Goal: Information Seeking & Learning: Compare options

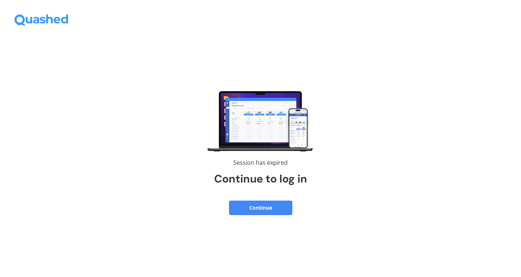
click at [265, 213] on button "Continue" at bounding box center [260, 207] width 63 height 14
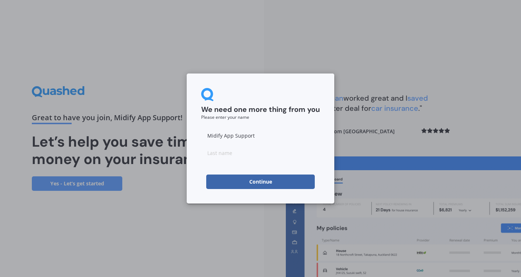
click at [237, 185] on button "Continue" at bounding box center [260, 181] width 109 height 14
type input "d"
click at [237, 185] on button "Continue" at bounding box center [260, 181] width 109 height 14
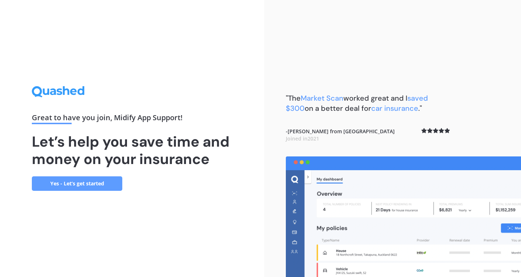
click at [92, 191] on div "Great to have you join , Midify App Support ! Let’s help you save time and mone…" at bounding box center [132, 138] width 264 height 277
click at [92, 189] on link "Yes - Let’s get started" at bounding box center [77, 183] width 90 height 14
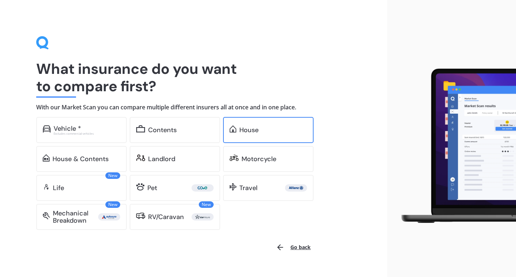
click at [277, 136] on div "House" at bounding box center [268, 130] width 90 height 26
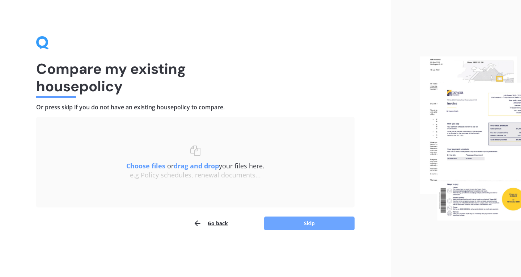
click at [279, 221] on button "Skip" at bounding box center [309, 223] width 90 height 14
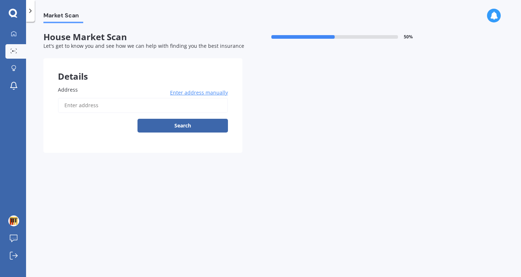
click at [116, 107] on input "Address" at bounding box center [143, 105] width 170 height 15
type input "[STREET_ADDRESS]"
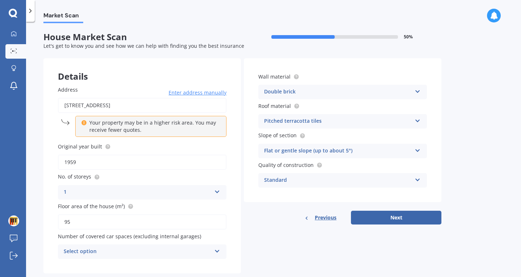
scroll to position [16, 0]
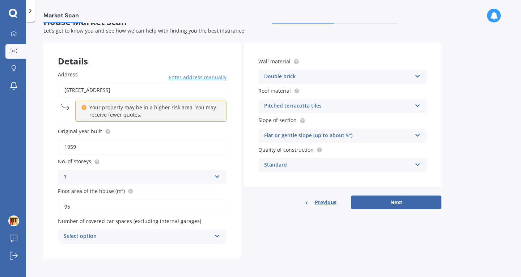
click at [120, 210] on input "95" at bounding box center [142, 206] width 169 height 15
type input "250"
click at [112, 151] on input "1959" at bounding box center [142, 146] width 169 height 15
click at [265, 213] on div "Details Address [STREET_ADDRESS] Enter address manually Your property may be in…" at bounding box center [242, 150] width 398 height 215
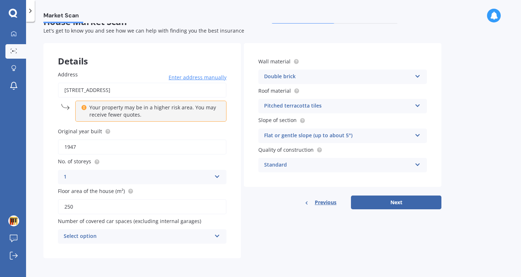
click at [146, 148] on input "1947" at bounding box center [142, 146] width 169 height 15
type input "1941"
click at [141, 172] on div "1 1 2 3 4 5+" at bounding box center [142, 177] width 169 height 14
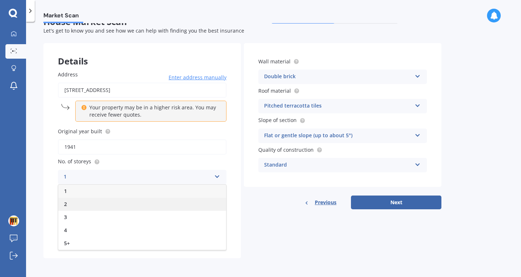
click at [113, 202] on div "2" at bounding box center [142, 204] width 168 height 13
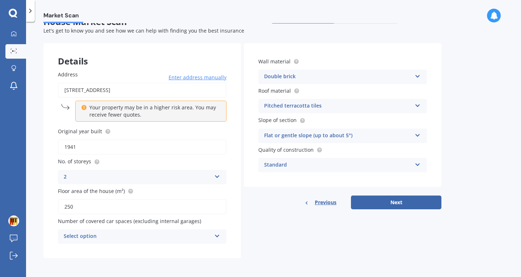
click at [300, 109] on div "Pitched terracotta tiles" at bounding box center [338, 106] width 148 height 9
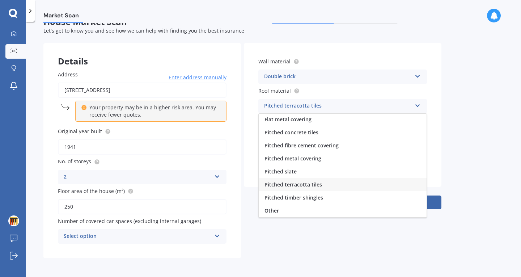
scroll to position [0, 0]
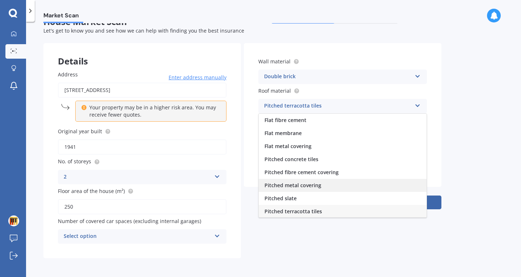
click at [317, 188] on div "Pitched metal covering" at bounding box center [343, 185] width 168 height 13
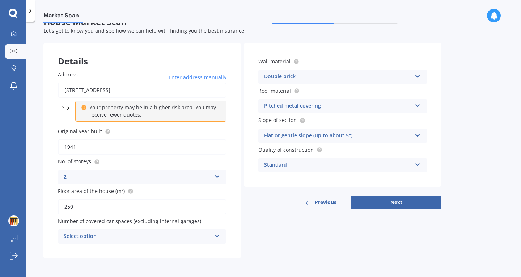
click at [303, 76] on div "Double brick" at bounding box center [338, 76] width 148 height 9
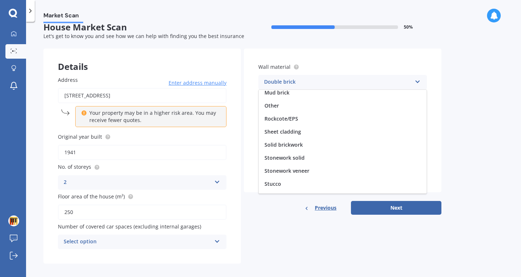
scroll to position [66, 0]
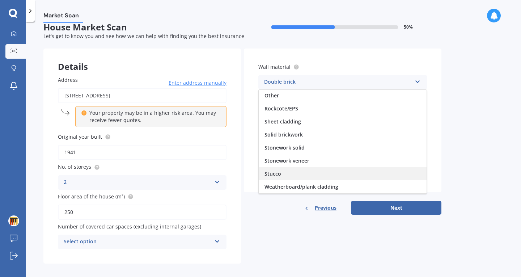
click at [292, 172] on div "Stucco" at bounding box center [343, 173] width 168 height 13
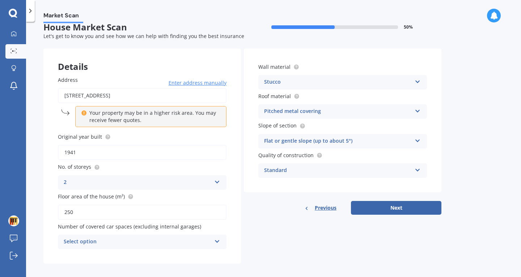
click at [328, 168] on div "Standard" at bounding box center [338, 170] width 148 height 9
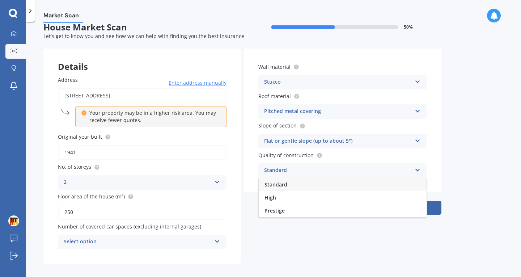
click at [329, 168] on div "Standard" at bounding box center [338, 170] width 148 height 9
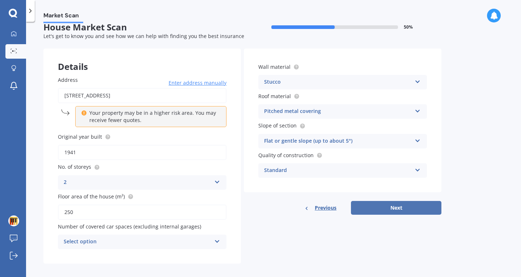
click at [377, 213] on button "Next" at bounding box center [396, 208] width 90 height 14
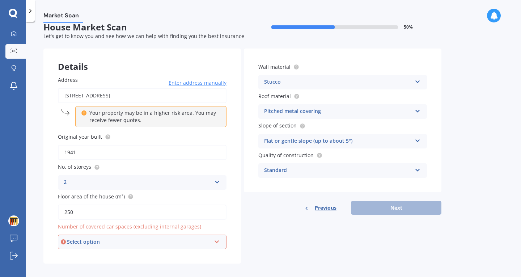
click at [123, 241] on div "Select option" at bounding box center [139, 242] width 144 height 8
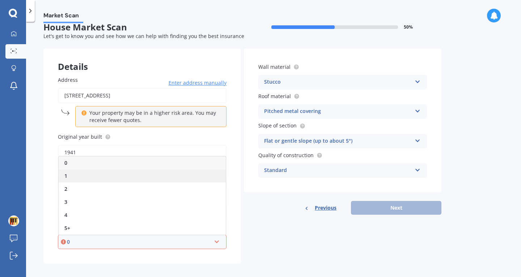
click at [110, 182] on div "1" at bounding box center [142, 175] width 167 height 13
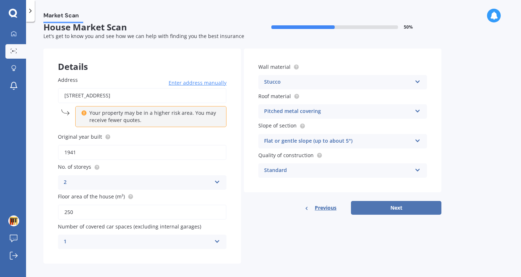
click at [376, 207] on button "Next" at bounding box center [396, 208] width 90 height 14
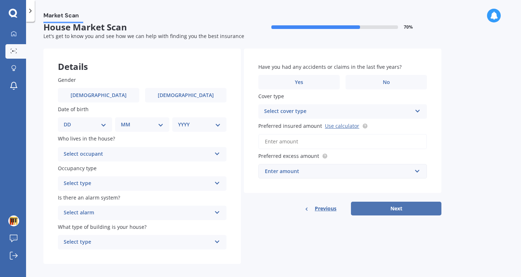
scroll to position [0, 0]
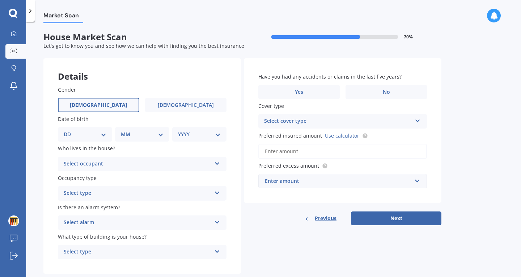
click at [116, 107] on label "[DEMOGRAPHIC_DATA]" at bounding box center [98, 105] width 81 height 14
click at [0, 0] on input "[DEMOGRAPHIC_DATA]" at bounding box center [0, 0] width 0 height 0
click at [94, 136] on select "DD 01 02 03 04 05 06 07 08 09 10 11 12 13 14 15 16 17 18 19 20 21 22 23 24 25 2…" at bounding box center [85, 134] width 43 height 8
click at [99, 136] on select "DD 01 02 03 04 05 06 07 08 09 10 11 12 13 14 15 16 17 18 19 20 21 22 23 24 25 2…" at bounding box center [85, 134] width 43 height 8
click at [116, 131] on div "MM 01 02 03 04 05 06 07 08 09 10 11 12" at bounding box center [142, 134] width 54 height 14
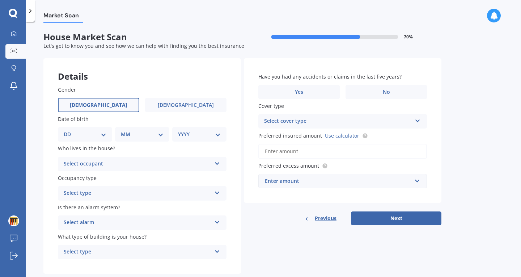
click at [90, 133] on select "DD 01 02 03 04 05 06 07 08 09 10 11 12 13 14 15 16 17 18 19 20 21 22 23 24 25 2…" at bounding box center [85, 134] width 43 height 8
select select "06"
click at [69, 131] on select "DD 01 02 03 04 05 06 07 08 09 10 11 12 13 14 15 16 17 18 19 20 21 22 23 24 25 2…" at bounding box center [85, 134] width 43 height 8
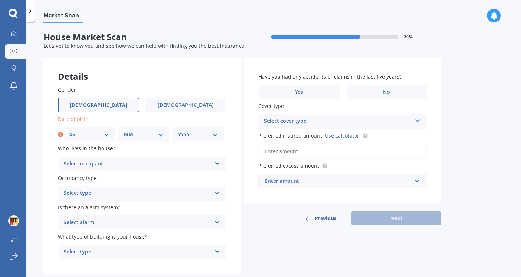
click at [138, 128] on div "MM 01 02 03 04 05 06 07 08 09 10 11 12" at bounding box center [143, 134] width 51 height 14
click at [181, 108] on span "[DEMOGRAPHIC_DATA]" at bounding box center [186, 105] width 58 height 6
click at [0, 0] on input "[DEMOGRAPHIC_DATA]" at bounding box center [0, 0] width 0 height 0
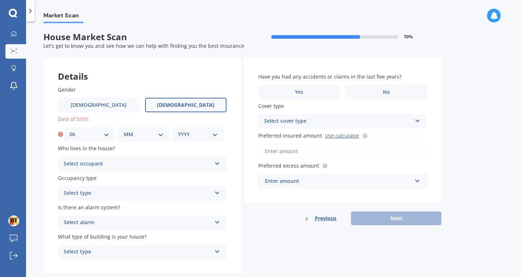
click at [152, 131] on select "MM 01 02 03 04 05 06 07 08 09 10 11 12" at bounding box center [144, 134] width 40 height 8
click at [124, 131] on select "MM 01 02 03 04 05 06 07 08 09 10 11 12" at bounding box center [144, 134] width 40 height 8
click at [146, 142] on div "Gender [DEMOGRAPHIC_DATA] [DEMOGRAPHIC_DATA] Date of birth DD 01 02 03 04 05 06…" at bounding box center [142, 172] width 198 height 203
click at [145, 131] on select "MM 01 02 03 04 05 06 07 08 09 10 11 12" at bounding box center [144, 134] width 40 height 8
select select "09"
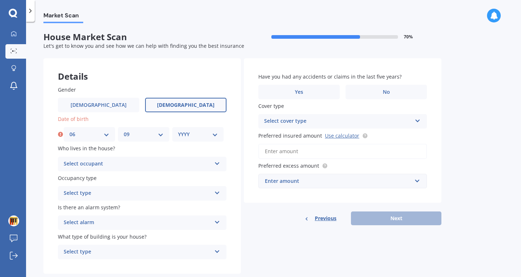
click at [124, 131] on select "MM 01 02 03 04 05 06 07 08 09 10 11 12" at bounding box center [144, 134] width 40 height 8
click at [200, 130] on div "YYYY 2009 2008 2007 2006 2005 2004 2003 2002 2001 2000 1999 1998 1997 1996 1995…" at bounding box center [197, 134] width 51 height 14
click at [210, 145] on label "Who lives in the house?" at bounding box center [141, 148] width 166 height 8
click at [214, 136] on select "YYYY 2009 2008 2007 2006 2005 2004 2003 2002 2001 2000 1999 1998 1997 1996 1995…" at bounding box center [198, 134] width 40 height 8
select select "1996"
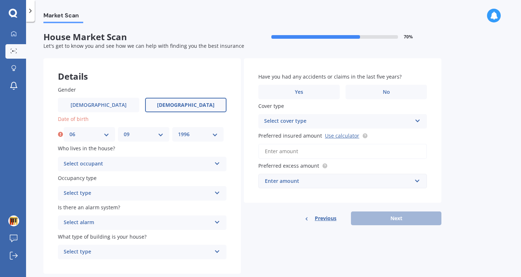
click at [178, 131] on select "YYYY 2009 2008 2007 2006 2005 2004 2003 2002 2001 2000 1999 1998 1997 1996 1995…" at bounding box center [198, 134] width 40 height 8
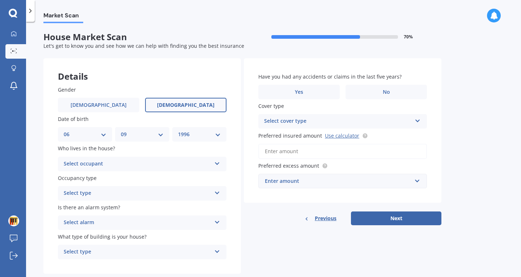
click at [169, 161] on div "Select occupant" at bounding box center [138, 164] width 148 height 9
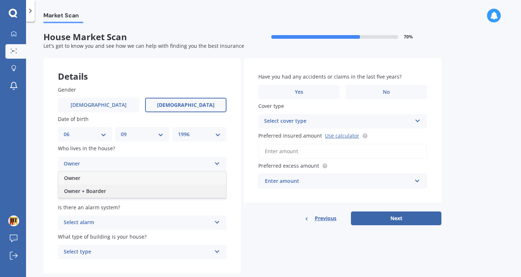
click at [172, 190] on div "Owner + Boarder" at bounding box center [142, 191] width 168 height 13
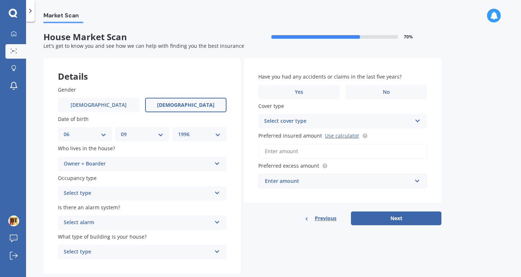
click at [172, 190] on div "Select type" at bounding box center [138, 193] width 148 height 9
click at [165, 208] on div "Permanent" at bounding box center [142, 207] width 168 height 13
click at [385, 226] on div "Details Gender [DEMOGRAPHIC_DATA] [DEMOGRAPHIC_DATA] Date of birth DD 01 02 03 …" at bounding box center [242, 166] width 398 height 216
click at [276, 124] on div "Select cover type" at bounding box center [338, 121] width 148 height 9
click at [276, 124] on div "High" at bounding box center [338, 121] width 148 height 9
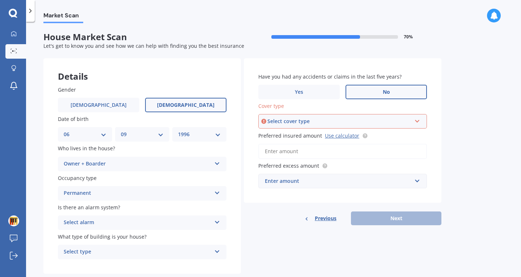
click at [369, 90] on label "No" at bounding box center [386, 92] width 81 height 14
click at [0, 0] on input "No" at bounding box center [0, 0] width 0 height 0
click at [306, 123] on div "Select cover type" at bounding box center [339, 121] width 144 height 8
click at [295, 134] on div "High" at bounding box center [342, 134] width 167 height 13
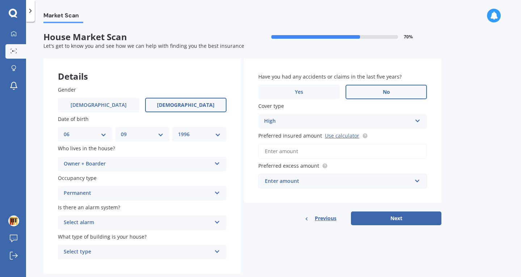
click at [286, 154] on input "Preferred insured amount Use calculator" at bounding box center [342, 151] width 169 height 15
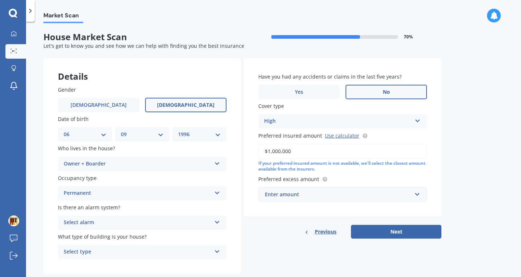
type input "$1,000,000"
click at [288, 196] on div "Enter amount" at bounding box center [338, 194] width 147 height 8
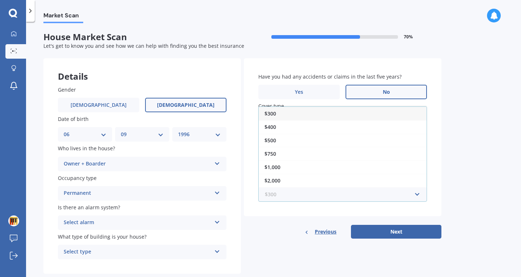
click at [293, 200] on input "text" at bounding box center [340, 194] width 162 height 14
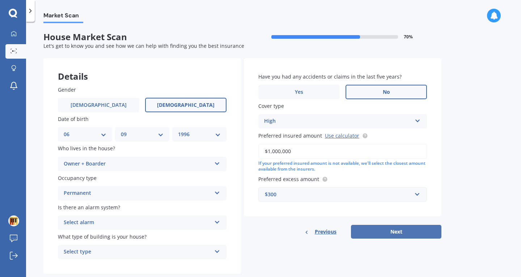
click at [388, 233] on button "Next" at bounding box center [396, 232] width 90 height 14
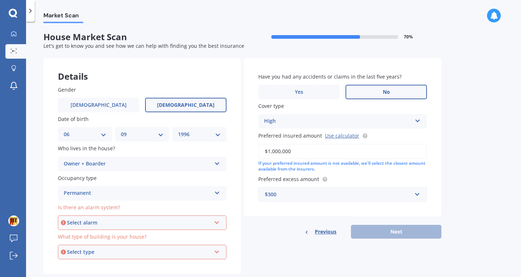
click at [175, 223] on div "Select alarm" at bounding box center [139, 223] width 144 height 8
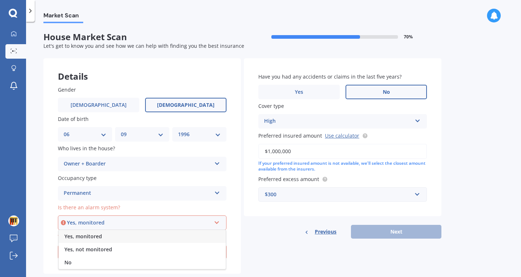
click at [168, 240] on div "Yes, monitored" at bounding box center [142, 236] width 167 height 13
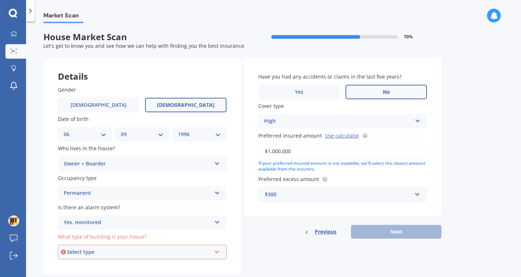
click at [127, 228] on div "Yes, monitored Yes, monitored Yes, not monitored No" at bounding box center [142, 222] width 169 height 14
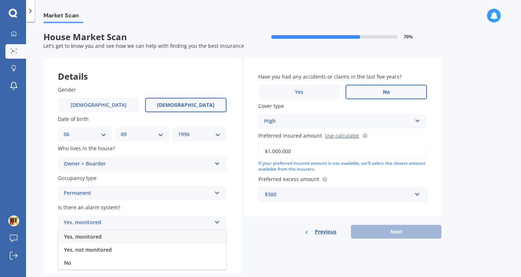
click at [127, 228] on div "Yes, monitored Yes, monitored Yes, not monitored No" at bounding box center [142, 222] width 169 height 14
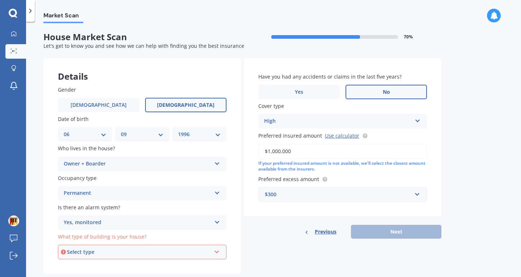
click at [128, 245] on div "What type of building is your house? Select type Freestanding Multi-unit (in a …" at bounding box center [142, 246] width 169 height 26
click at [122, 252] on div "Select type" at bounding box center [139, 252] width 144 height 8
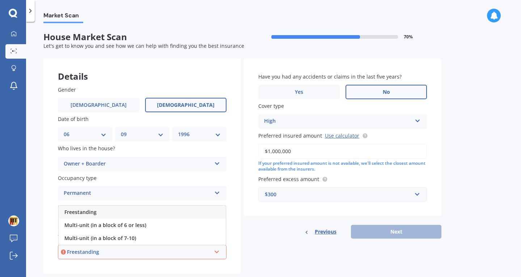
click at [97, 211] on div "Freestanding" at bounding box center [142, 212] width 167 height 13
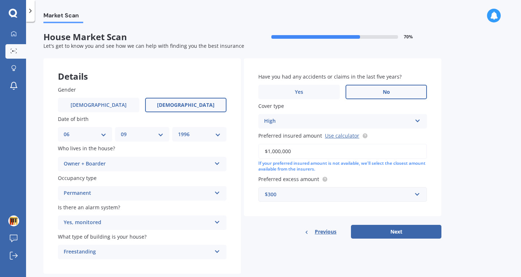
scroll to position [17, 0]
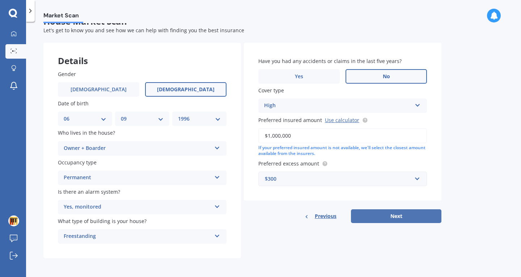
click at [378, 210] on button "Next" at bounding box center [396, 216] width 90 height 14
select select "06"
select select "09"
select select "1996"
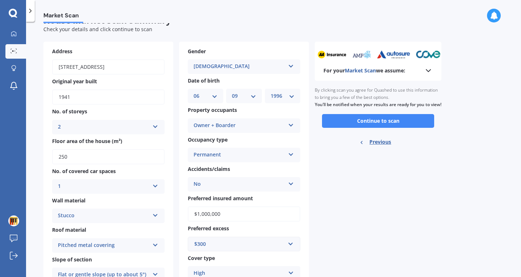
scroll to position [0, 0]
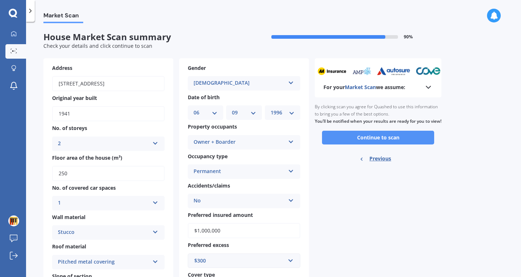
click at [341, 142] on button "Continue to scan" at bounding box center [378, 138] width 112 height 14
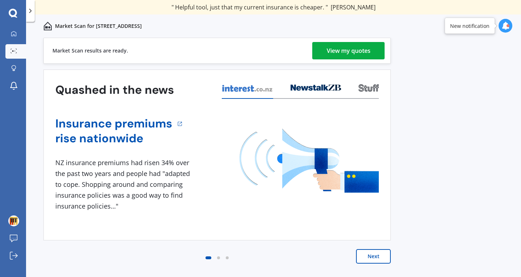
click at [344, 50] on div "View my quotes" at bounding box center [349, 50] width 44 height 17
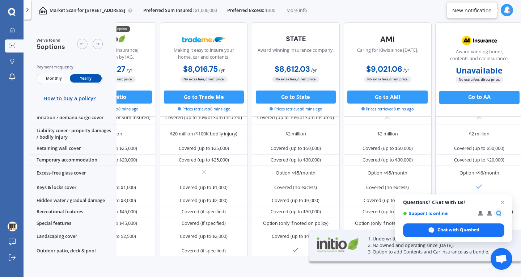
scroll to position [81, 54]
click at [505, 198] on span "Close chat" at bounding box center [502, 202] width 9 height 9
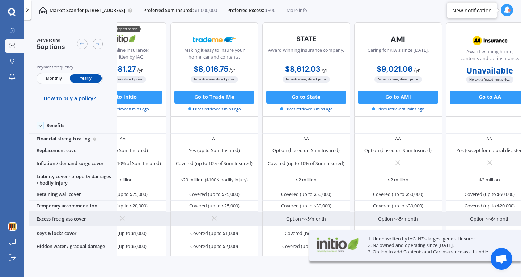
scroll to position [29, 0]
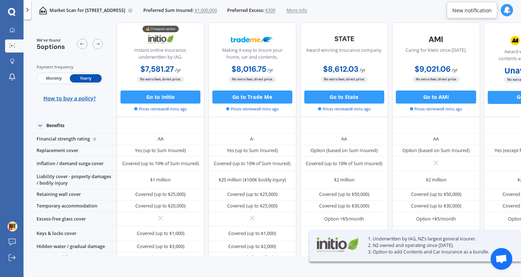
click at [275, 9] on span "$300" at bounding box center [270, 10] width 10 height 7
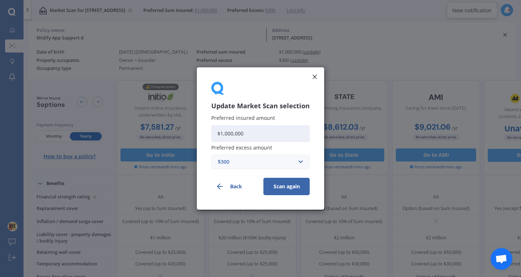
click at [261, 162] on div "$300" at bounding box center [256, 162] width 77 height 8
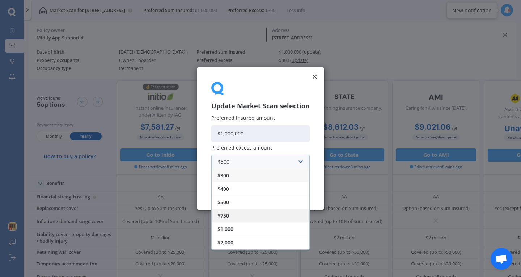
click at [260, 218] on div "$750" at bounding box center [261, 215] width 98 height 13
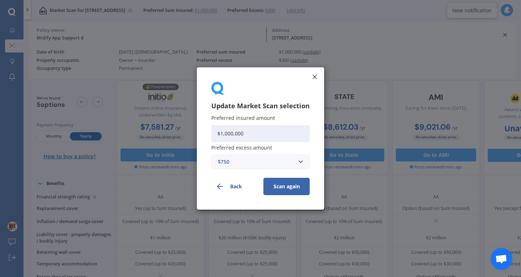
click at [280, 190] on button "Scan again" at bounding box center [286, 186] width 46 height 17
click at [310, 77] on div "Update Market Scan selection Preferred insured amount $1,000,000 Preferred exce…" at bounding box center [260, 138] width 127 height 142
